Goal: Task Accomplishment & Management: Complete application form

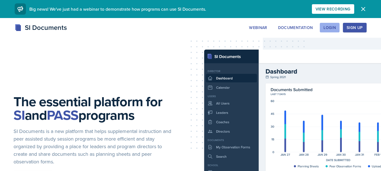
click at [330, 24] on button "Login" at bounding box center [330, 28] width 20 height 10
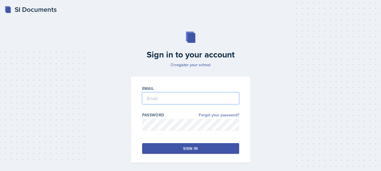
type input "[EMAIL_ADDRESS][DOMAIN_NAME]"
click at [176, 145] on button "Sign in" at bounding box center [190, 148] width 97 height 11
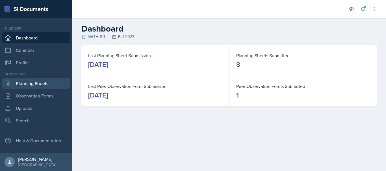
click at [47, 83] on link "Planning Sheets" at bounding box center [36, 83] width 68 height 11
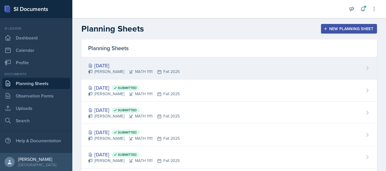
click at [122, 65] on div "[DATE]" at bounding box center [133, 66] width 91 height 8
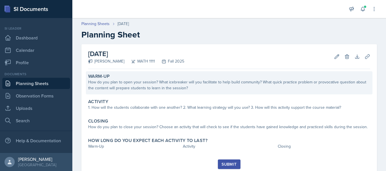
click at [124, 86] on div "How do you plan to open your session? What icebreaker will you facilitate to he…" at bounding box center [229, 85] width 282 height 12
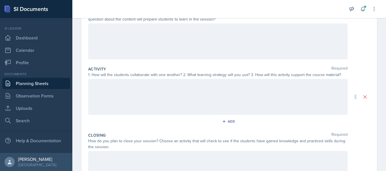
scroll to position [82, 0]
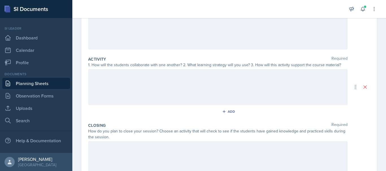
click at [132, 23] on p at bounding box center [218, 19] width 250 height 7
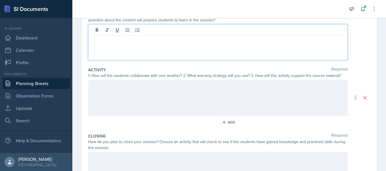
scroll to position [69, 0]
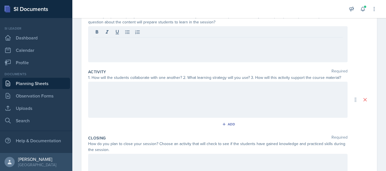
click at [128, 95] on div at bounding box center [217, 100] width 259 height 36
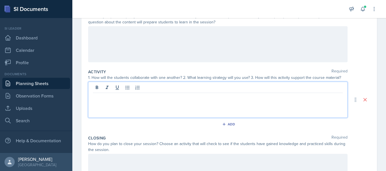
scroll to position [79, 0]
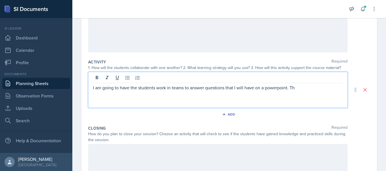
click at [274, 90] on p "I am going to have the students work in teams to answer questions that I will h…" at bounding box center [218, 87] width 250 height 7
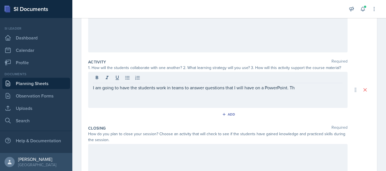
click at [300, 93] on div "I am going to have the students work in teams to answer questions that I will h…" at bounding box center [217, 90] width 259 height 36
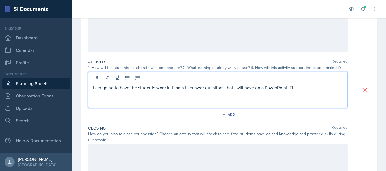
click at [297, 90] on p "I am going to have the students work in teams to answer questions that I will h…" at bounding box center [218, 87] width 250 height 7
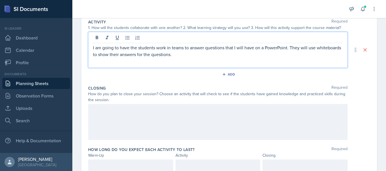
scroll to position [119, 0]
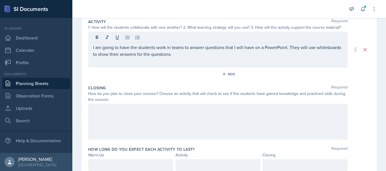
click at [112, 114] on div at bounding box center [217, 122] width 259 height 36
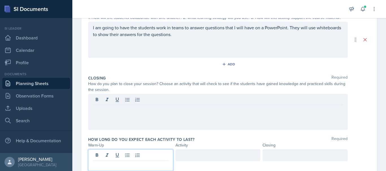
click at [103, 152] on div at bounding box center [130, 161] width 85 height 22
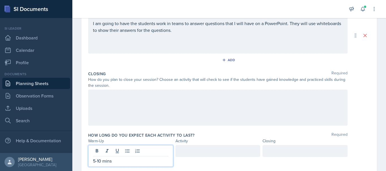
scroll to position [152, 0]
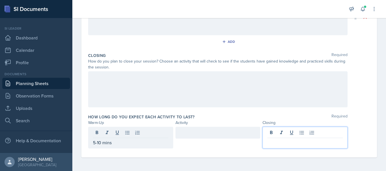
click at [292, 136] on div at bounding box center [304, 138] width 85 height 22
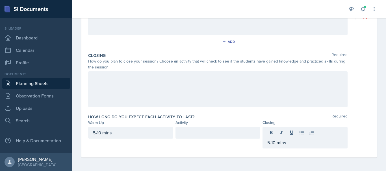
click at [226, 129] on div at bounding box center [217, 133] width 85 height 12
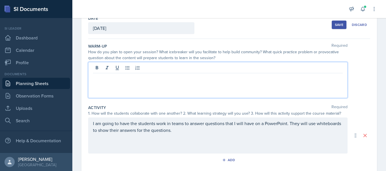
scroll to position [43, 0]
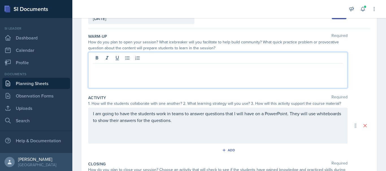
click at [114, 69] on p at bounding box center [218, 68] width 250 height 7
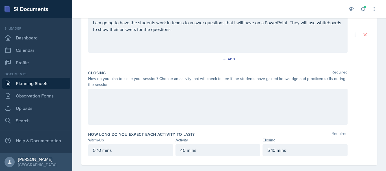
click at [109, 105] on div at bounding box center [217, 107] width 259 height 36
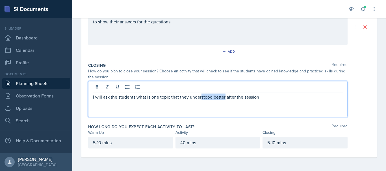
drag, startPoint x: 225, startPoint y: 99, endPoint x: 201, endPoint y: 102, distance: 24.2
click at [201, 102] on div "I will ask the students what is one topic that they understood better after the…" at bounding box center [217, 99] width 259 height 36
click at [274, 97] on p "I will ask the students what is one topic that they understand more clearly aft…" at bounding box center [218, 97] width 250 height 7
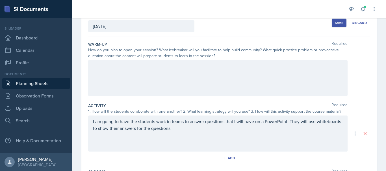
click at [113, 78] on div at bounding box center [217, 78] width 259 height 36
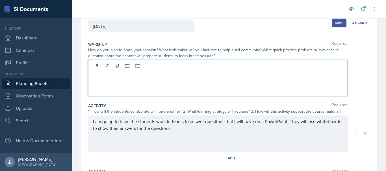
scroll to position [45, 0]
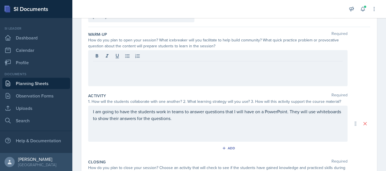
click at [128, 151] on div "Add" at bounding box center [229, 149] width 282 height 11
click at [100, 61] on div at bounding box center [217, 68] width 259 height 36
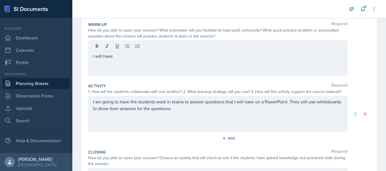
click at [145, 44] on div at bounding box center [218, 46] width 250 height 9
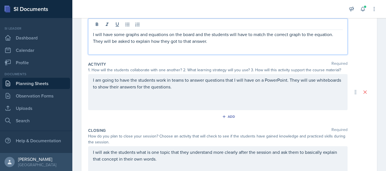
scroll to position [87, 0]
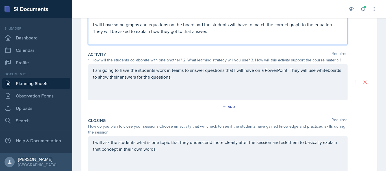
click at [202, 80] on p "I am going to have the students work in teams to answer questions that I will h…" at bounding box center [218, 74] width 250 height 14
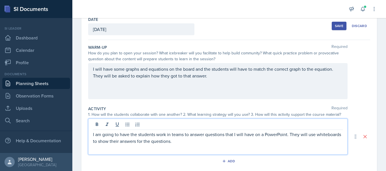
scroll to position [0, 0]
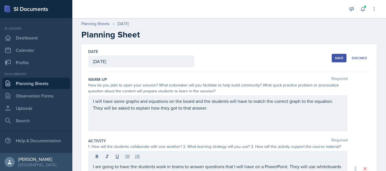
click at [338, 59] on div "Save" at bounding box center [339, 58] width 8 height 5
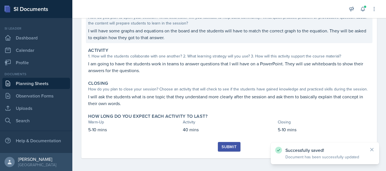
scroll to position [66, 0]
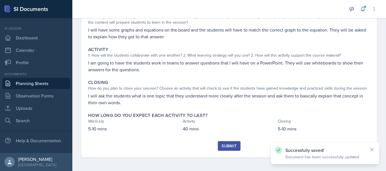
click at [223, 146] on div "Submit" at bounding box center [228, 146] width 15 height 5
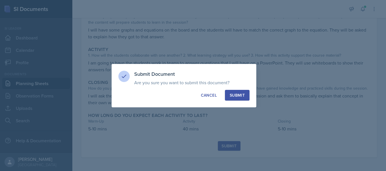
click at [237, 96] on div "Submit" at bounding box center [237, 96] width 15 height 6
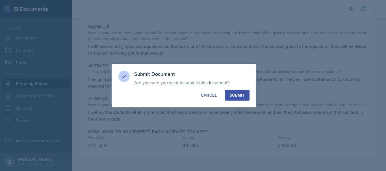
scroll to position [49, 0]
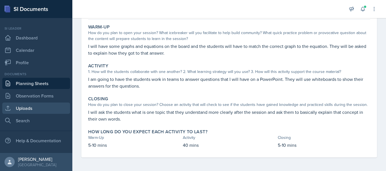
click at [27, 113] on link "Uploads" at bounding box center [36, 108] width 68 height 11
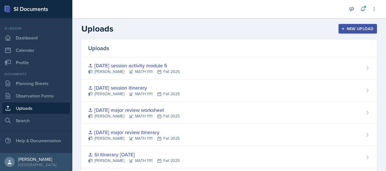
click at [358, 27] on div "New Upload" at bounding box center [357, 29] width 31 height 5
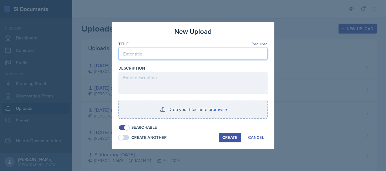
click at [141, 51] on input at bounding box center [192, 54] width 149 height 12
click at [165, 54] on input "[DATE] session itenerary" at bounding box center [192, 54] width 149 height 12
type input "[DATE] session itinerary"
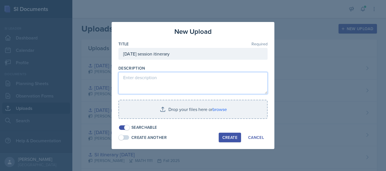
click at [178, 84] on textarea at bounding box center [192, 83] width 149 height 22
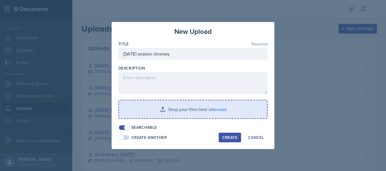
click at [144, 109] on input "file" at bounding box center [193, 110] width 148 height 18
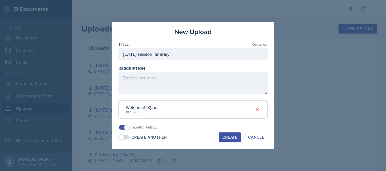
click at [228, 134] on button "Create" at bounding box center [230, 138] width 22 height 10
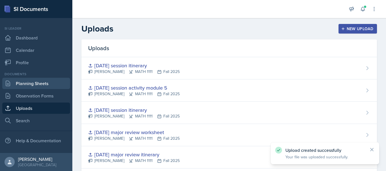
click at [40, 86] on link "Planning Sheets" at bounding box center [36, 83] width 68 height 11
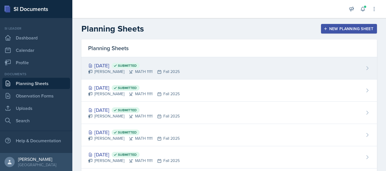
click at [200, 64] on div "[DATE] Submitted [PERSON_NAME] MATH 1111 Fall 2025" at bounding box center [228, 68] width 295 height 22
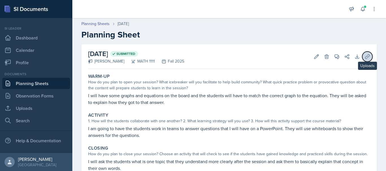
click at [366, 60] on button "Uploads" at bounding box center [367, 57] width 10 height 10
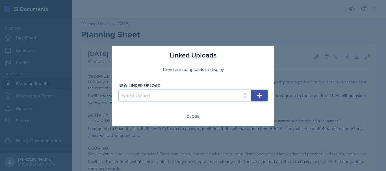
click at [236, 95] on select "Select Upload SI session [DATE] worksheet SI session [DATE] worksheet SI itiner…" at bounding box center [184, 96] width 133 height 12
select select "269cf9f6-5efb-48e6-af45-f05d89a01e05"
click at [118, 90] on select "Select Upload SI session [DATE] worksheet SI session [DATE] worksheet SI itiner…" at bounding box center [184, 96] width 133 height 12
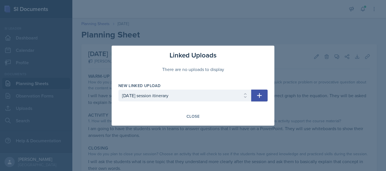
click at [257, 92] on button "button" at bounding box center [259, 96] width 16 height 12
select select
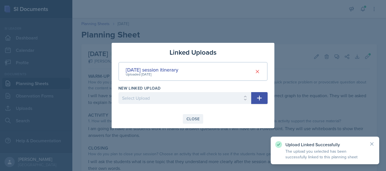
click at [184, 118] on button "Close" at bounding box center [193, 119] width 20 height 10
